Goal: Information Seeking & Learning: Learn about a topic

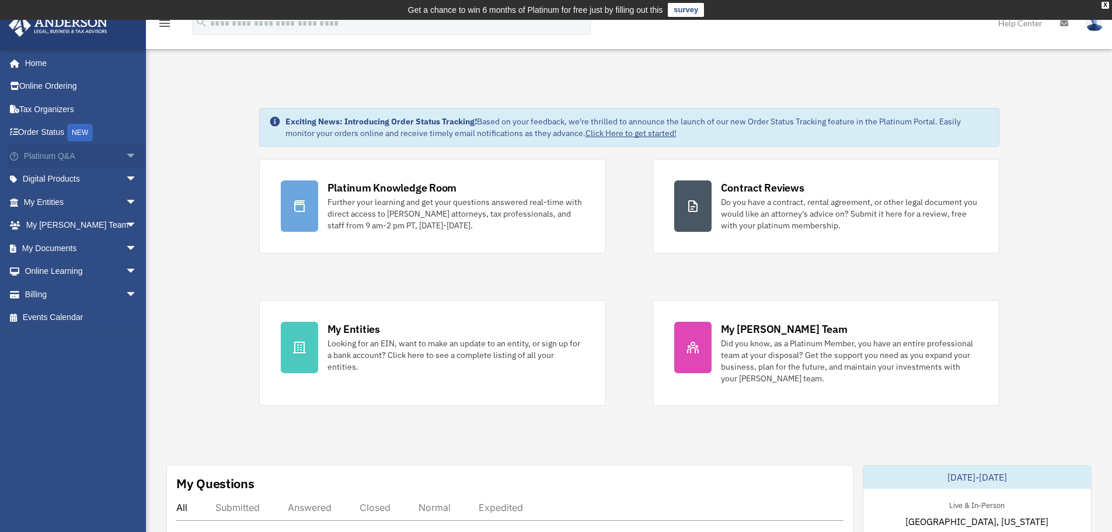
click at [125, 158] on span "arrow_drop_down" at bounding box center [136, 156] width 23 height 24
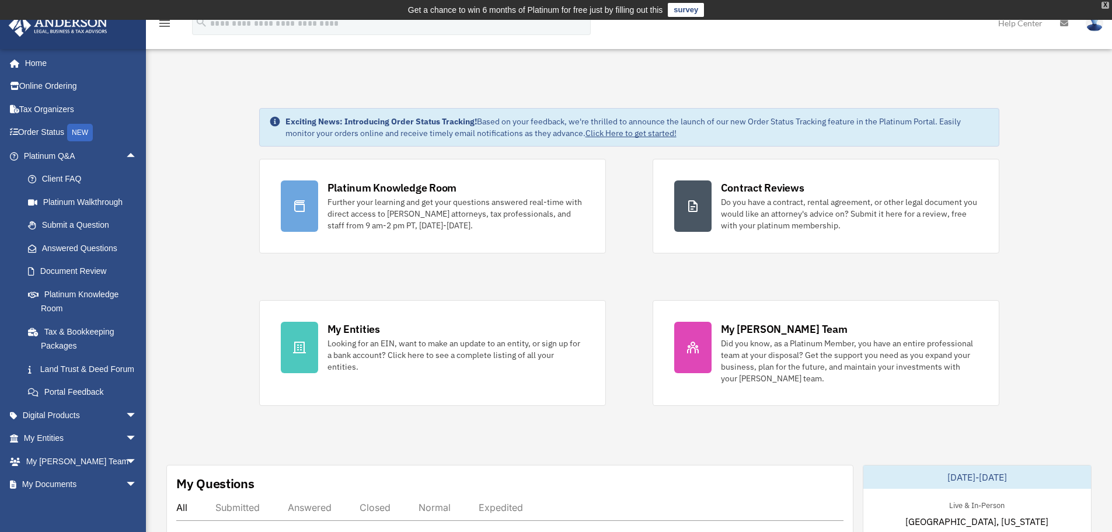
click at [1105, 5] on div "X" at bounding box center [1105, 5] width 8 height 7
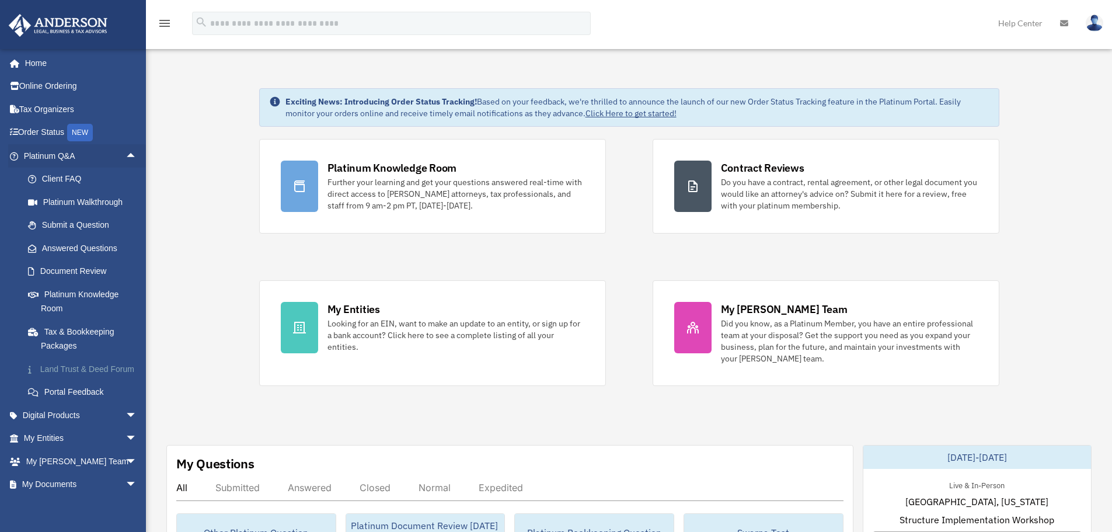
click at [60, 376] on link "Land Trust & Deed Forum" at bounding box center [85, 368] width 138 height 23
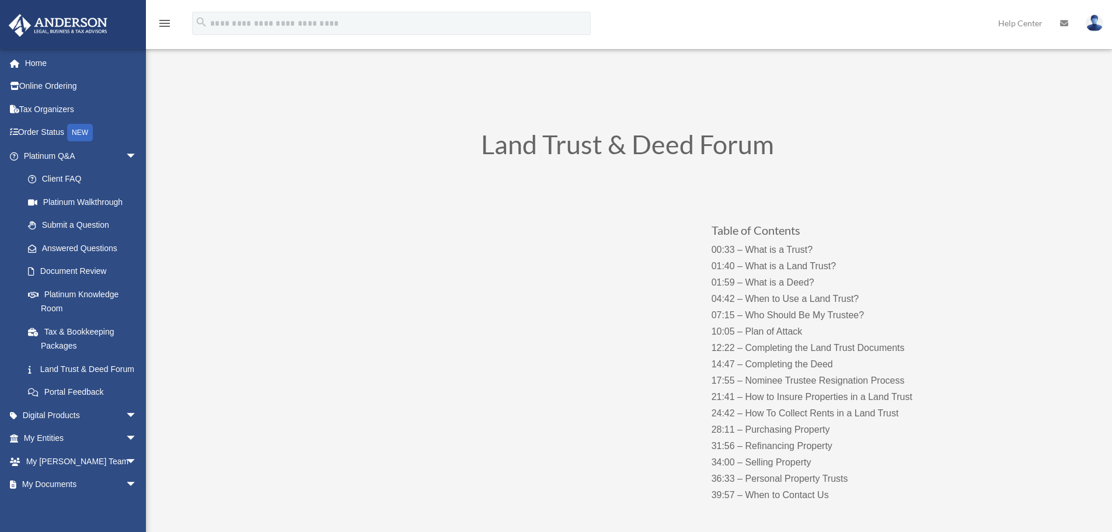
click at [373, 455] on div "Table of Contents 00:33 – What is a Trust? 01:40 – What is a Land Trust? 01:59 …" at bounding box center [627, 351] width 630 height 340
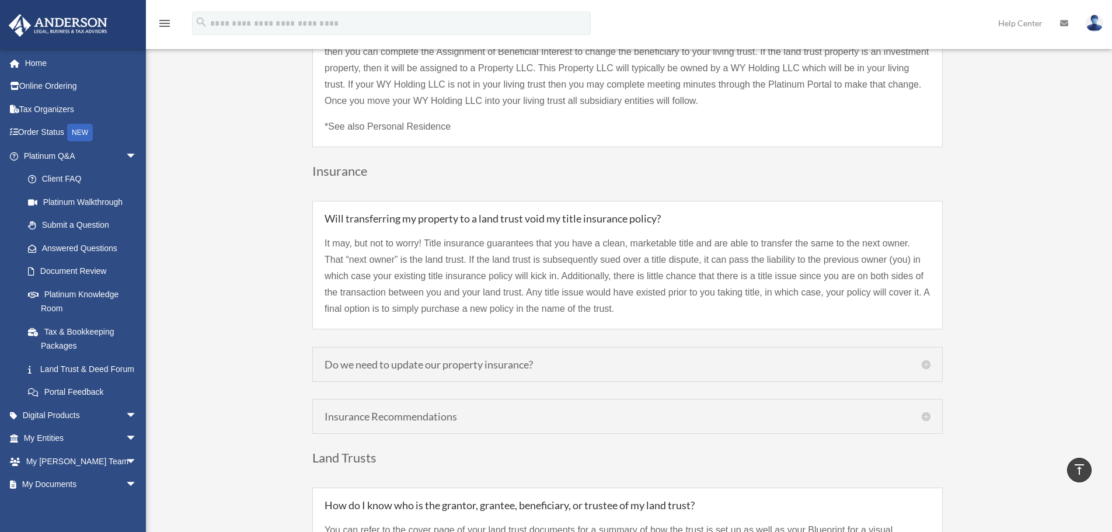
scroll to position [2451, 0]
